Goal: Ask a question

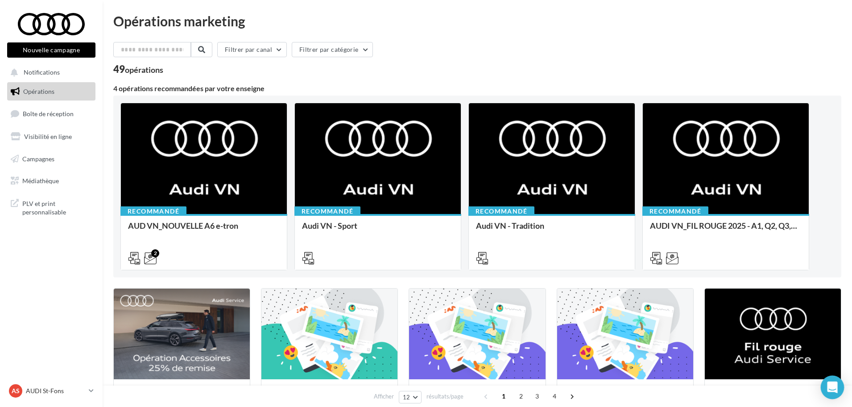
click at [831, 389] on icon "Open Intercom Messenger" at bounding box center [833, 387] width 12 height 12
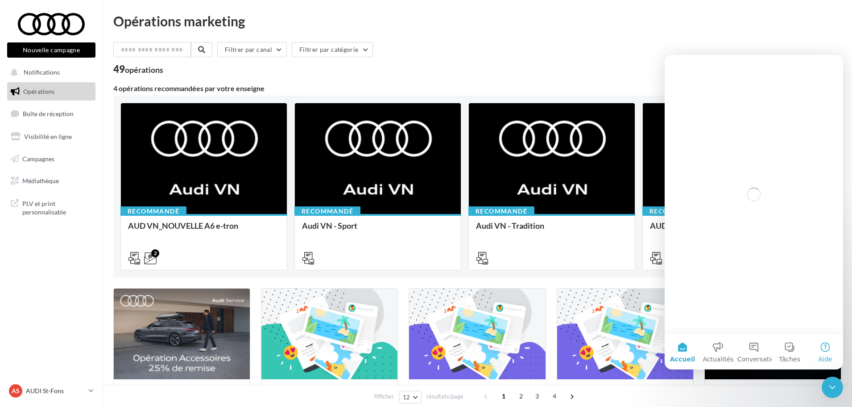
click at [826, 352] on button "Aide" at bounding box center [826, 351] width 36 height 36
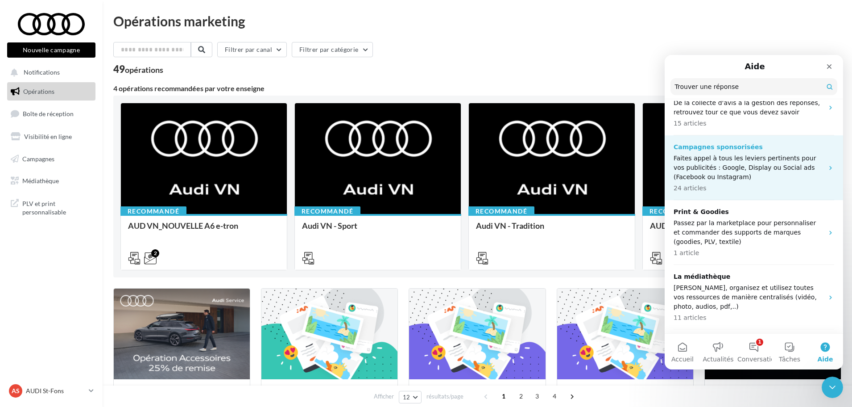
scroll to position [400, 0]
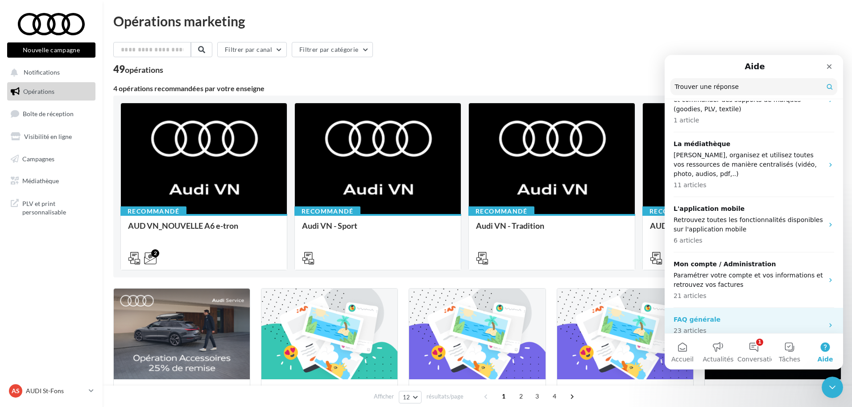
click at [744, 315] on p "FAQ générale" at bounding box center [749, 319] width 150 height 9
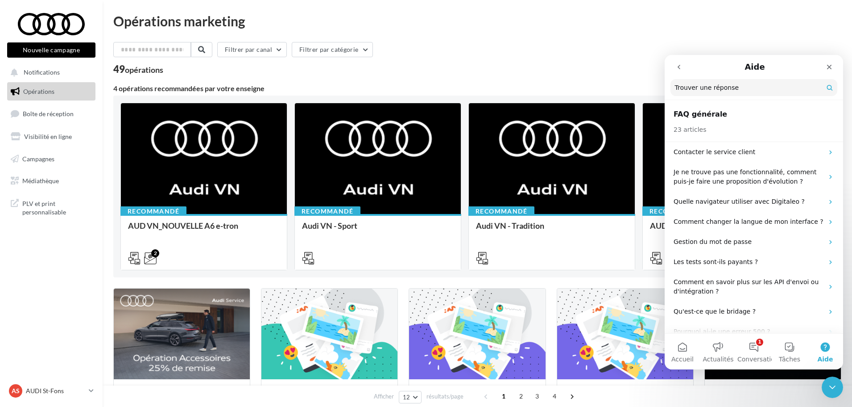
click at [746, 112] on h2 "FAQ générale" at bounding box center [754, 114] width 161 height 11
click at [727, 152] on p "Contacter le service client" at bounding box center [749, 151] width 150 height 9
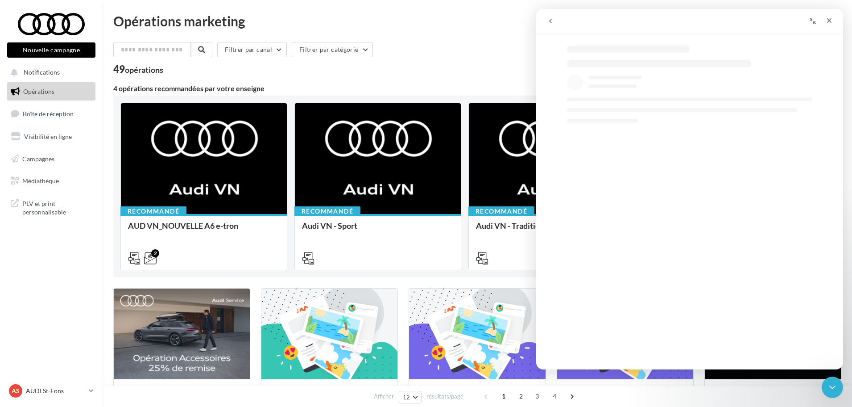
select select "**"
click at [37, 384] on div "AS AUDI St-Fons audi-lyon-gru" at bounding box center [47, 390] width 76 height 13
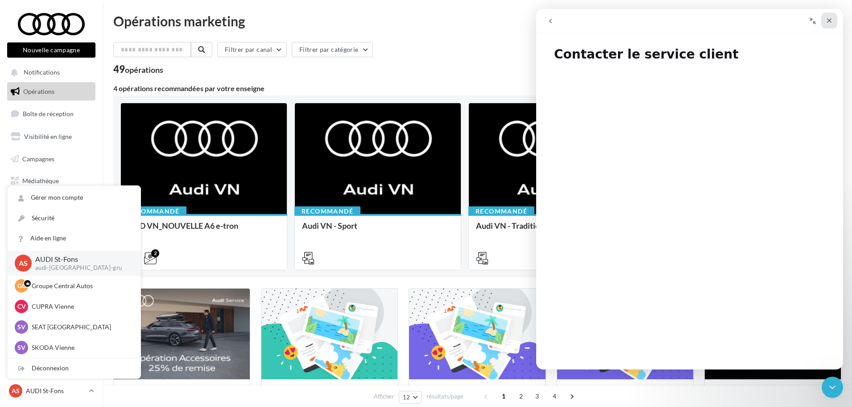
click at [830, 19] on icon "Fermer" at bounding box center [829, 20] width 7 height 7
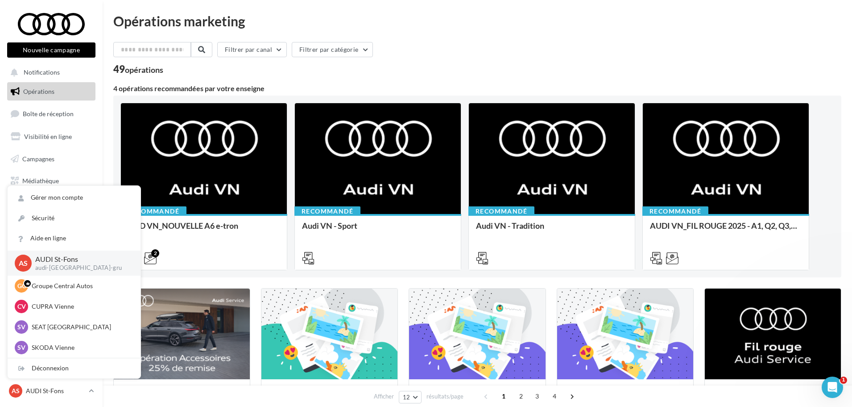
scroll to position [0, 0]
select select "**"
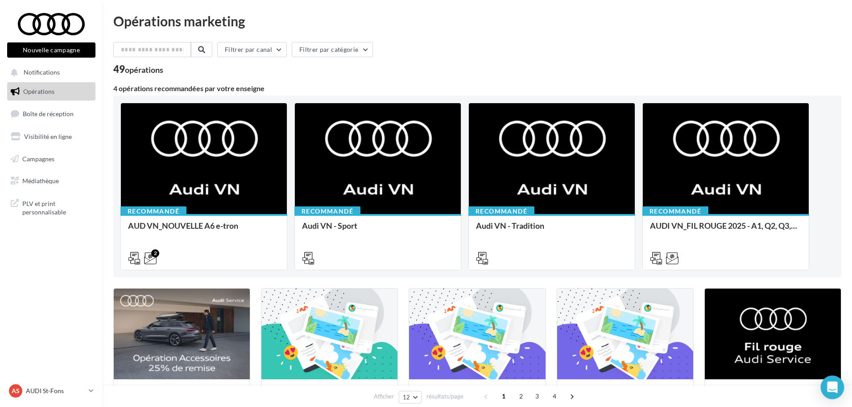
click at [836, 379] on div "Open Intercom Messenger" at bounding box center [833, 387] width 24 height 24
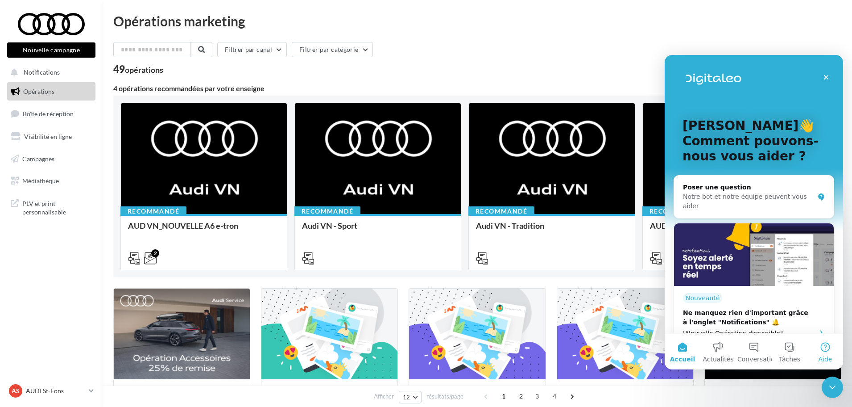
click at [826, 351] on button "Aide" at bounding box center [826, 351] width 36 height 36
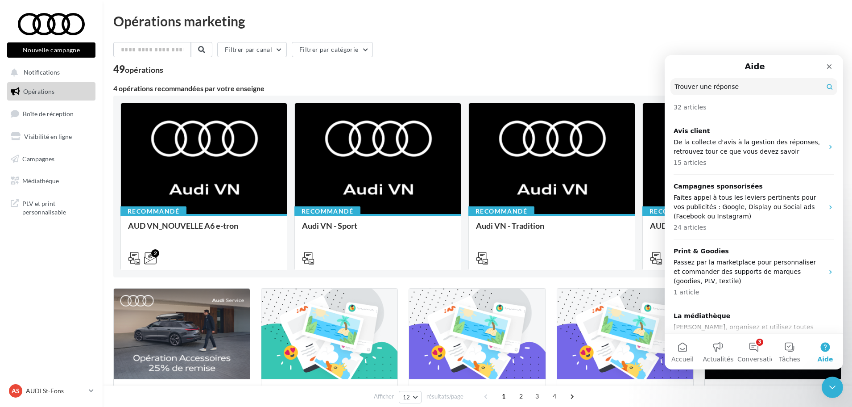
scroll to position [400, 0]
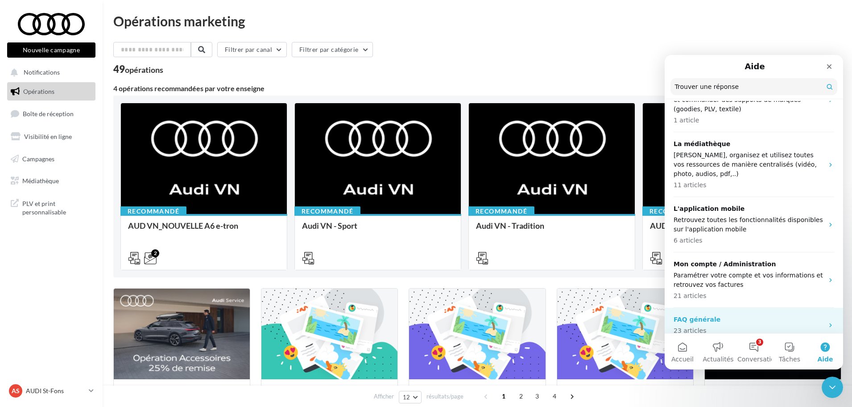
click at [761, 315] on p "FAQ générale" at bounding box center [749, 319] width 150 height 9
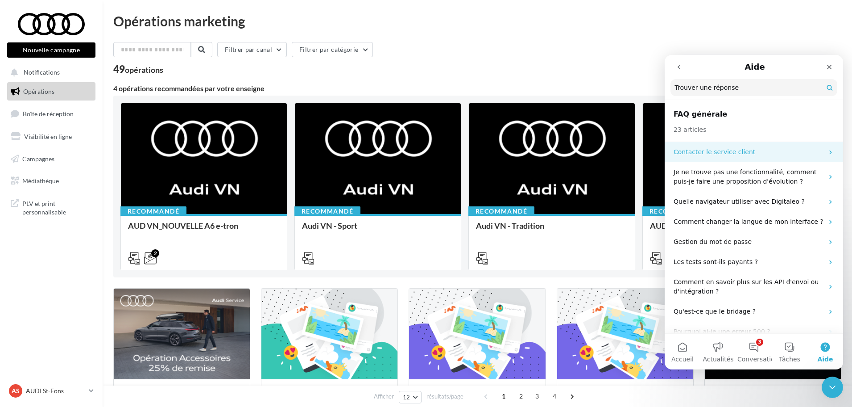
click at [752, 149] on p "Contacter le service client" at bounding box center [749, 151] width 150 height 9
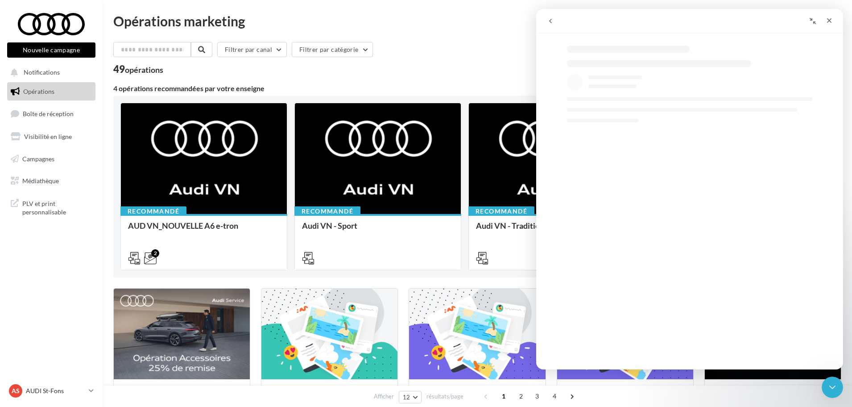
select select "**"
click at [836, 18] on div "Fermer" at bounding box center [830, 20] width 16 height 16
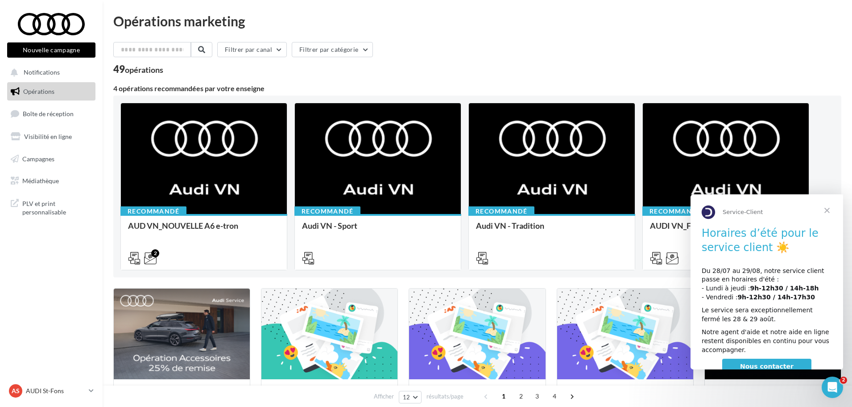
scroll to position [0, 0]
select select "**"
click at [832, 213] on span "Fermer" at bounding box center [827, 210] width 32 height 32
